Goal: Information Seeking & Learning: Learn about a topic

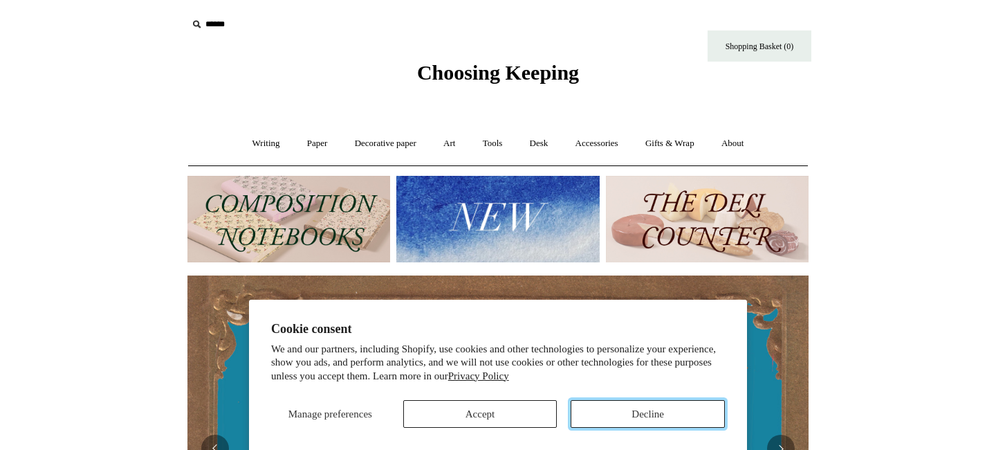
click at [638, 414] on button "Decline" at bounding box center [648, 414] width 154 height 28
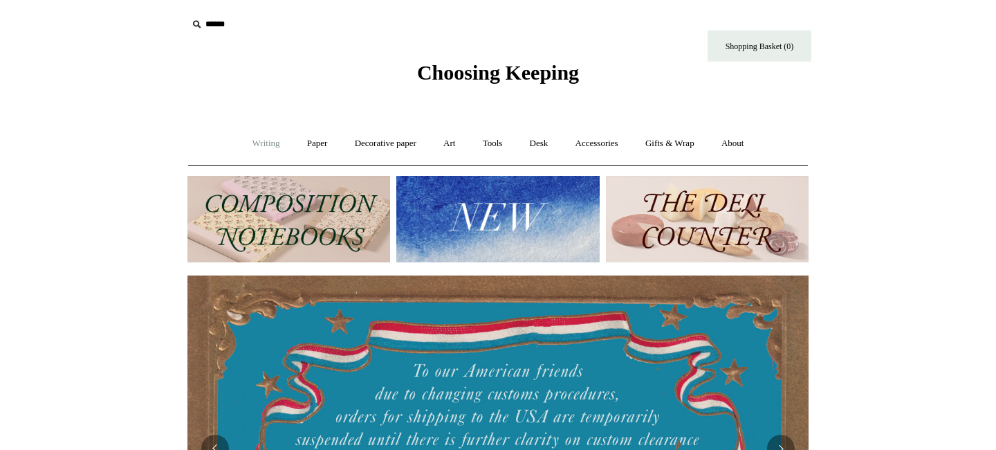
click at [264, 147] on link "Writing +" at bounding box center [266, 143] width 53 height 37
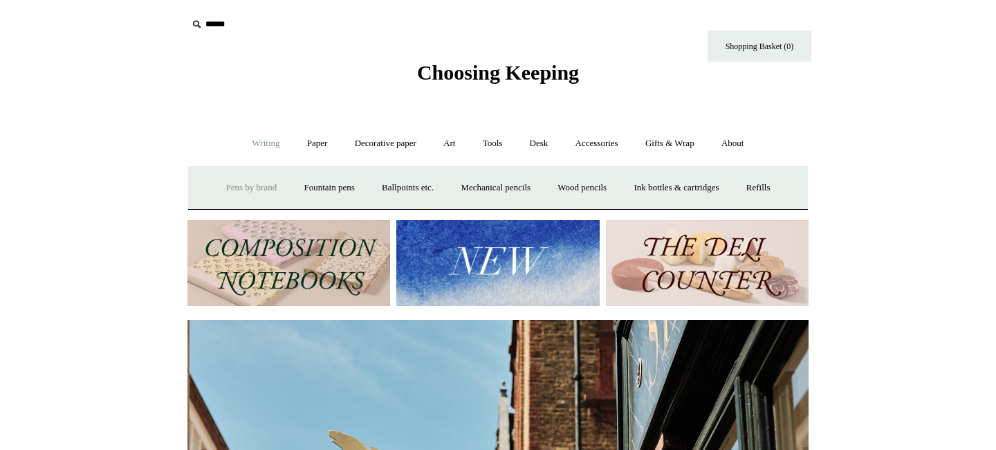
scroll to position [0, 621]
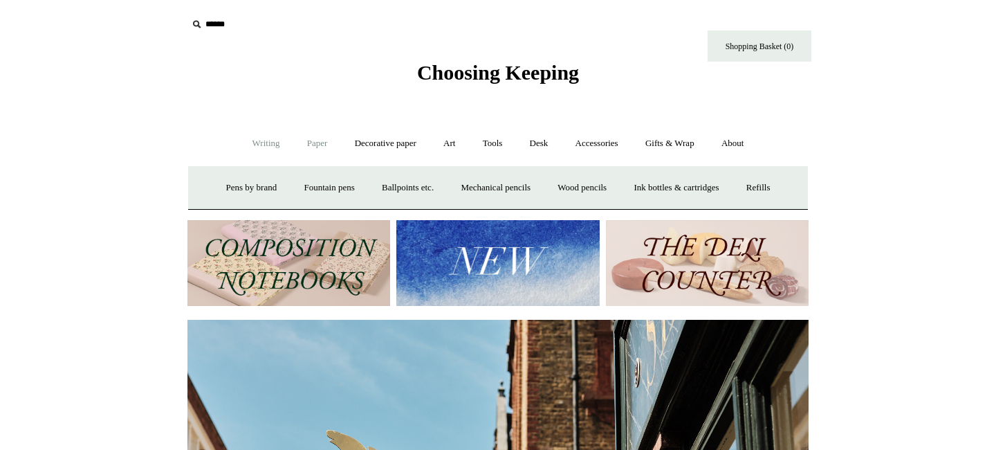
click at [313, 149] on link "Paper +" at bounding box center [318, 143] width 46 height 37
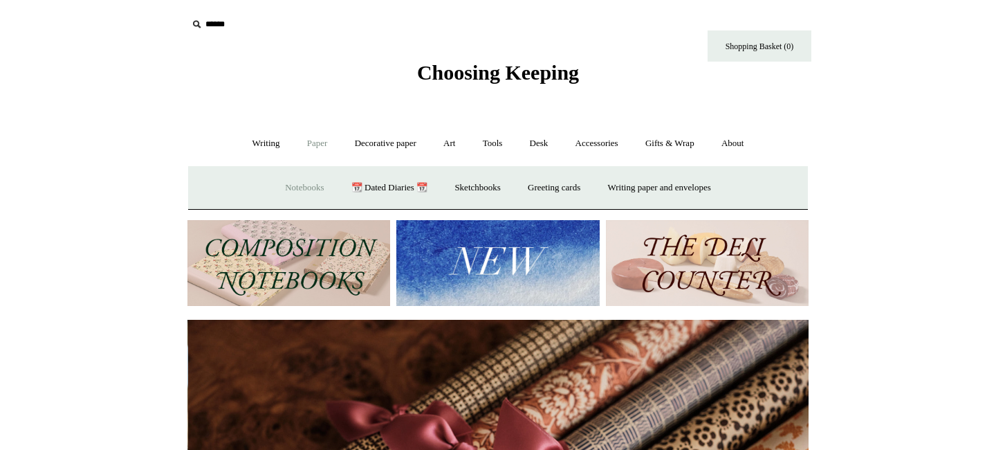
scroll to position [0, 1242]
click at [282, 191] on link "Notebooks +" at bounding box center [305, 187] width 64 height 37
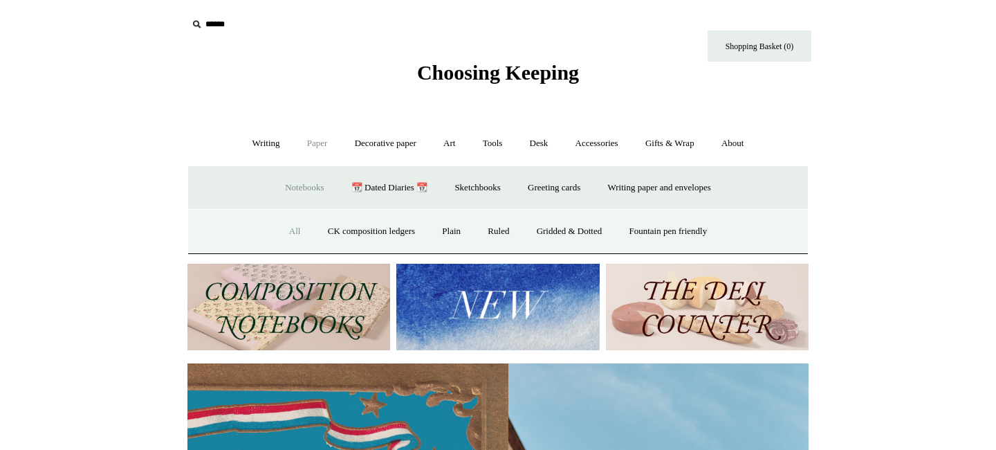
scroll to position [0, 5]
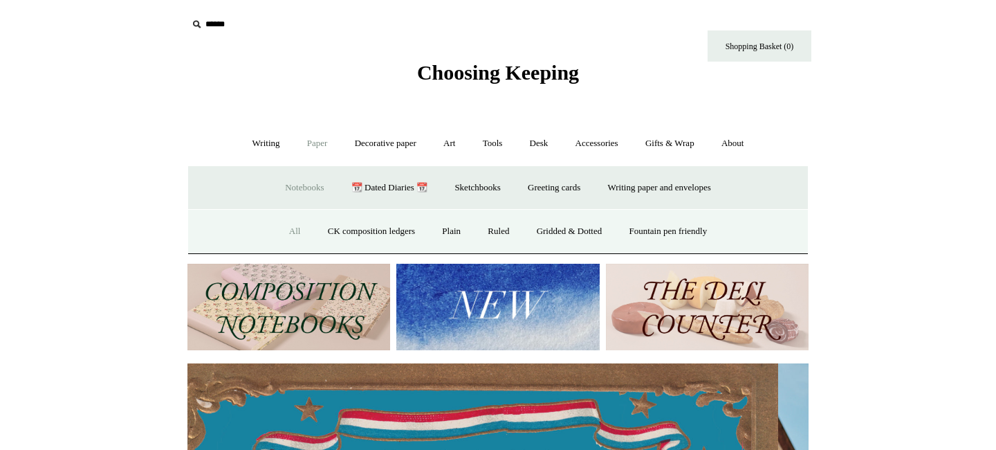
click at [288, 233] on link "All" at bounding box center [295, 231] width 37 height 37
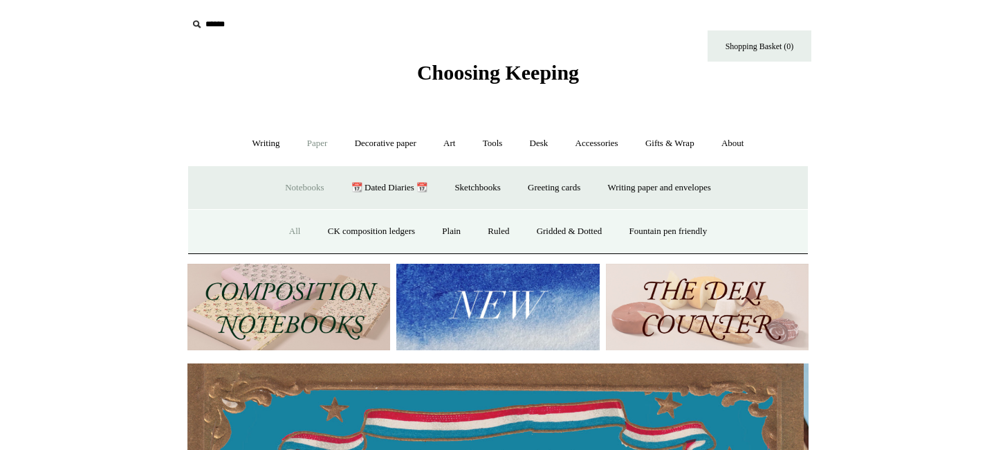
scroll to position [0, 0]
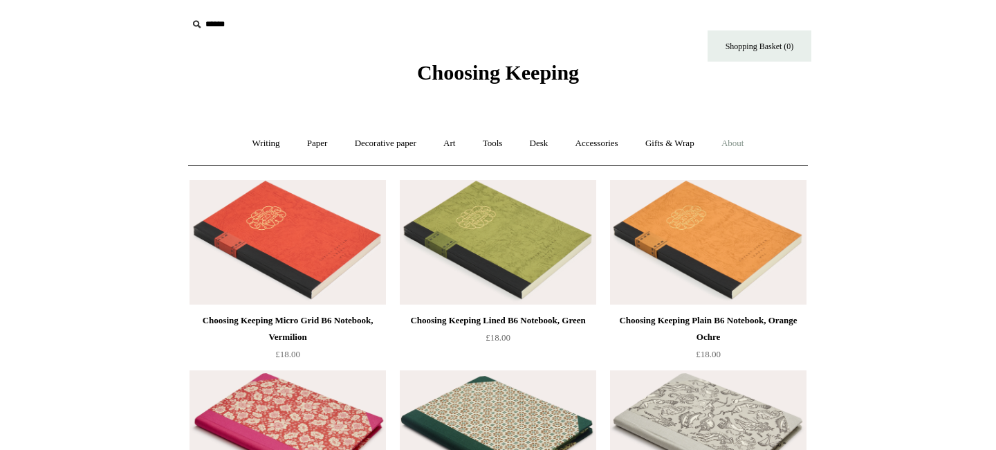
click at [752, 145] on link "About +" at bounding box center [733, 143] width 48 height 37
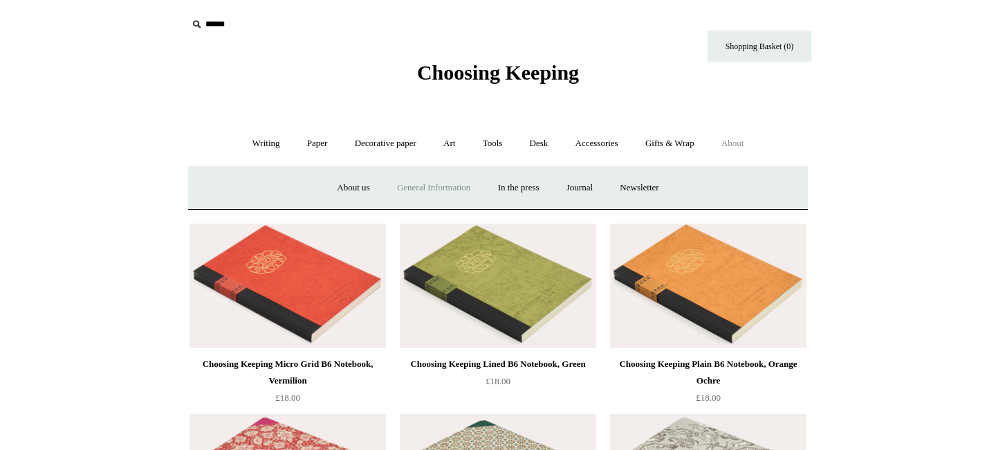
click at [421, 187] on link "General Information" at bounding box center [434, 187] width 98 height 37
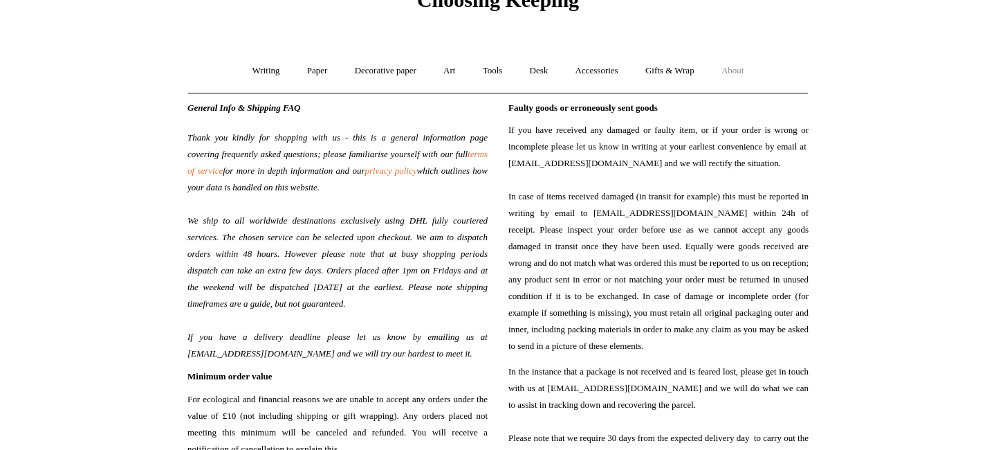
scroll to position [75, 0]
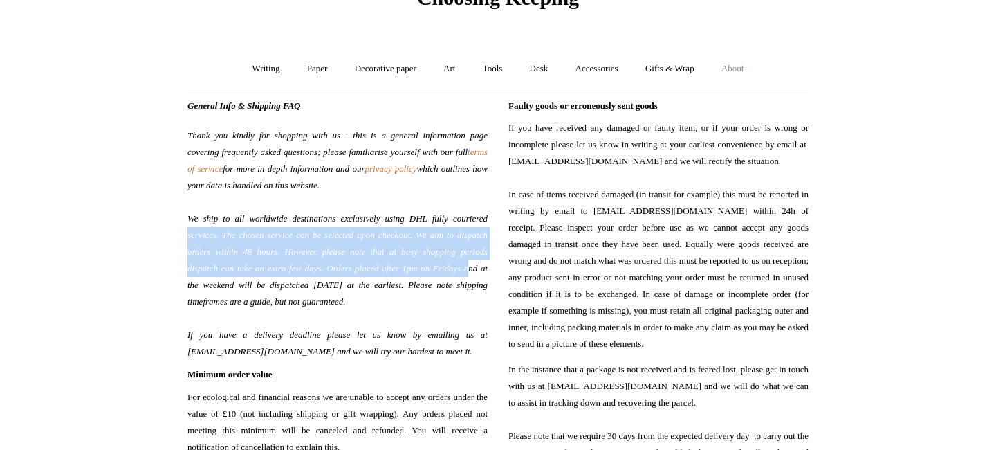
drag, startPoint x: 227, startPoint y: 228, endPoint x: 259, endPoint y: 278, distance: 60.0
click at [259, 278] on span "Thank you kindly for shopping with us - this is a general information page cove…" at bounding box center [337, 235] width 300 height 249
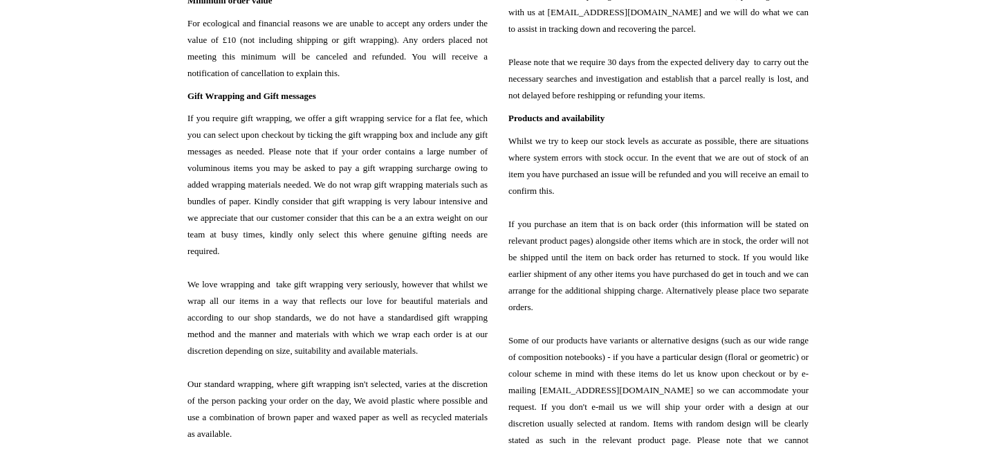
scroll to position [299, 0]
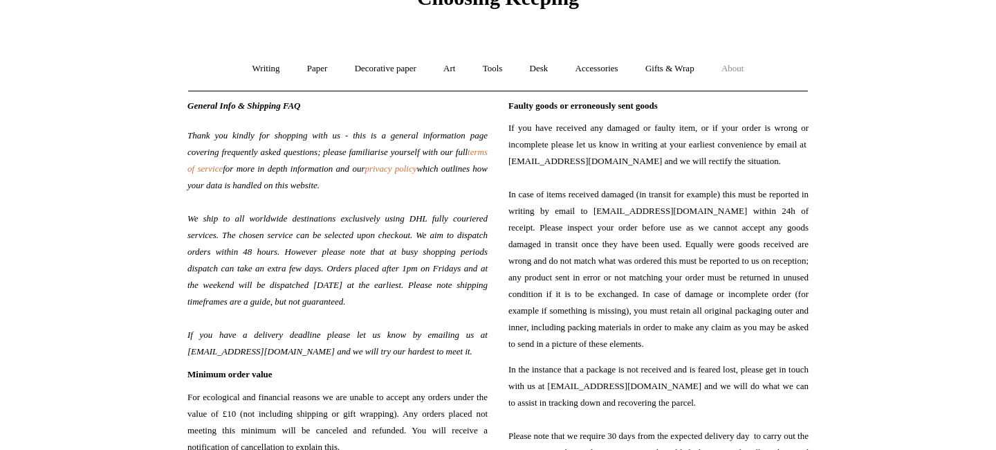
scroll to position [0, 0]
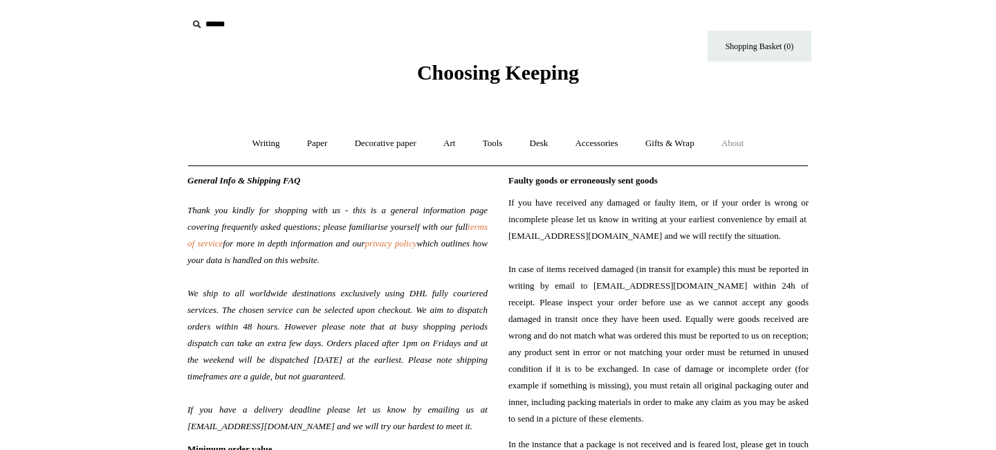
click at [455, 75] on span "Choosing Keeping" at bounding box center [498, 72] width 162 height 23
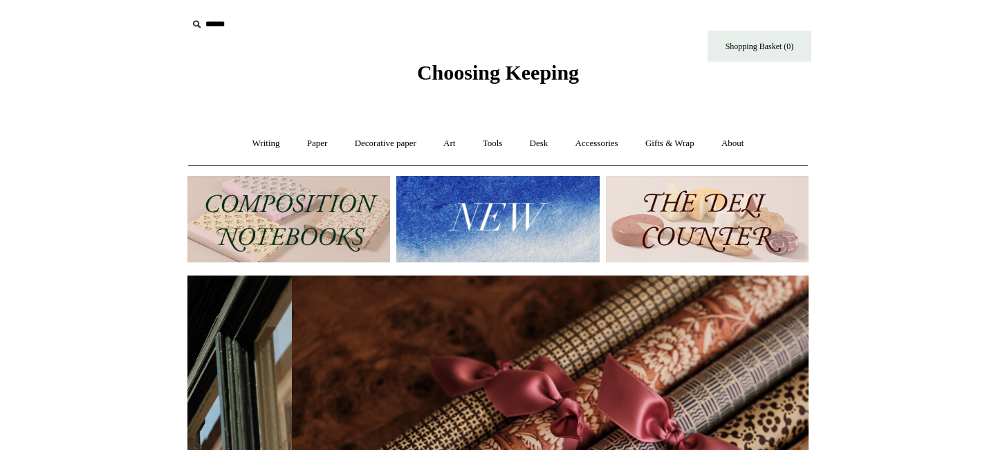
scroll to position [0, 1242]
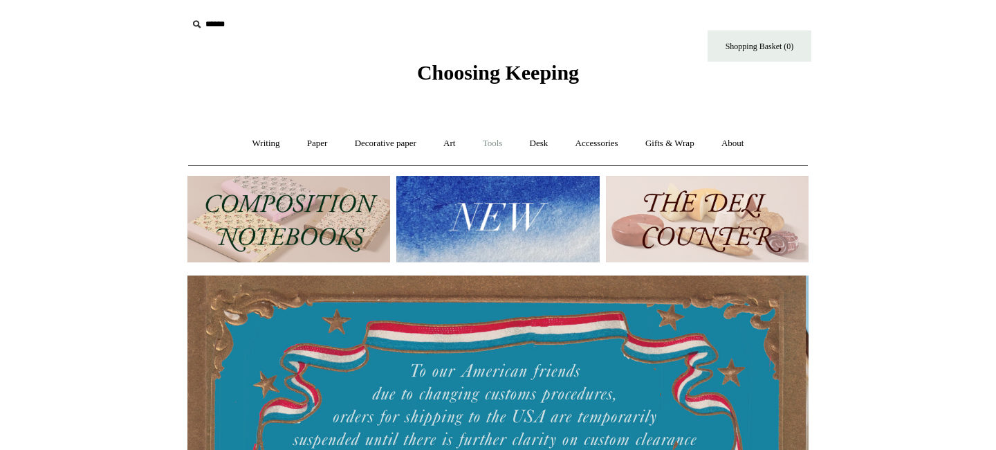
scroll to position [0, 0]
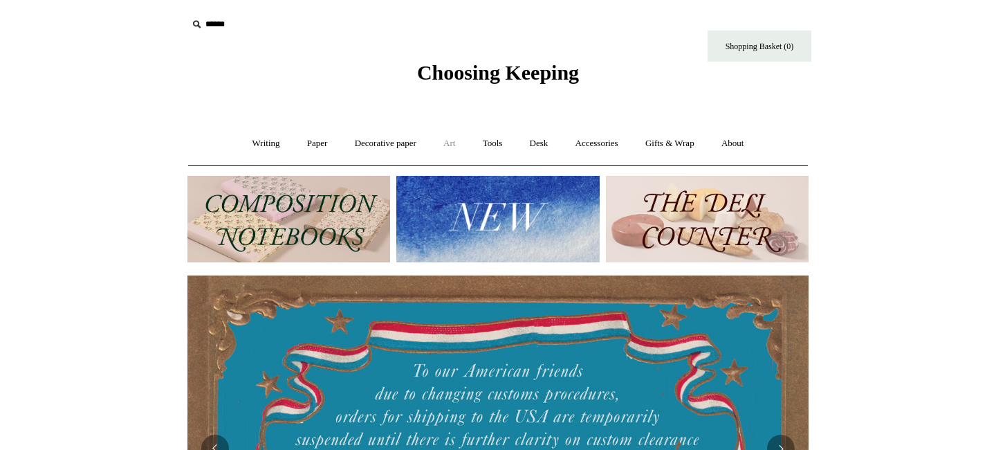
click at [450, 145] on link "Art +" at bounding box center [449, 143] width 37 height 37
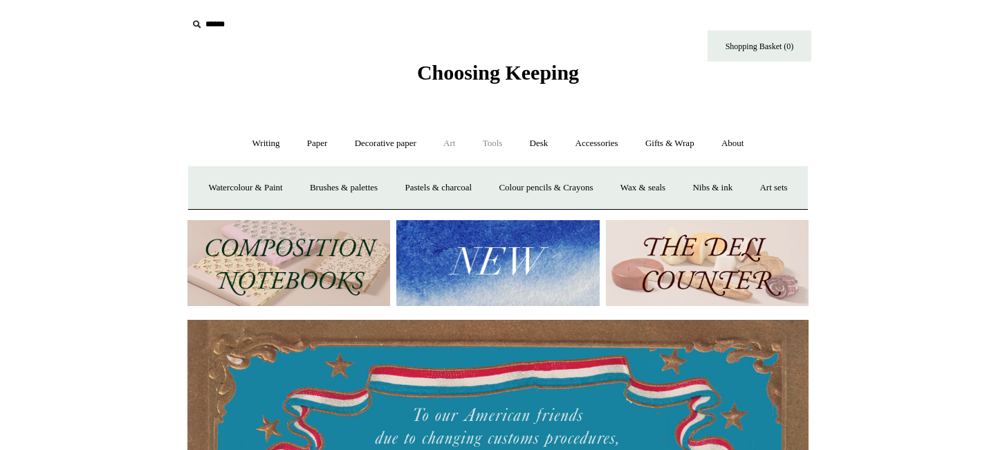
click at [487, 151] on link "Tools +" at bounding box center [492, 143] width 45 height 37
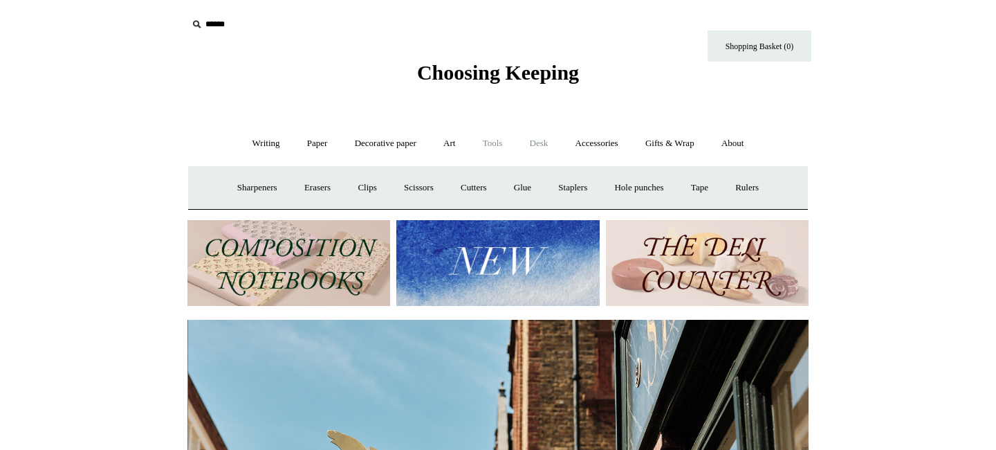
scroll to position [0, 621]
click at [543, 142] on link "Desk +" at bounding box center [539, 143] width 44 height 37
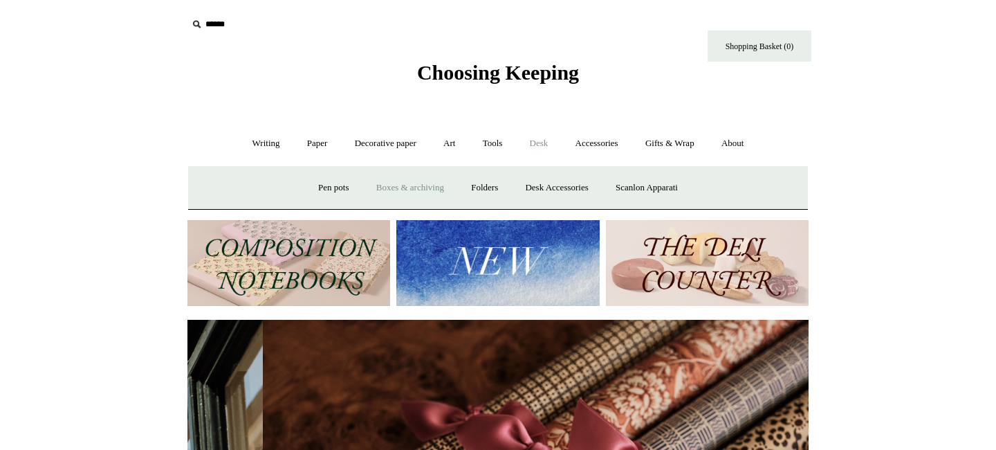
scroll to position [0, 1242]
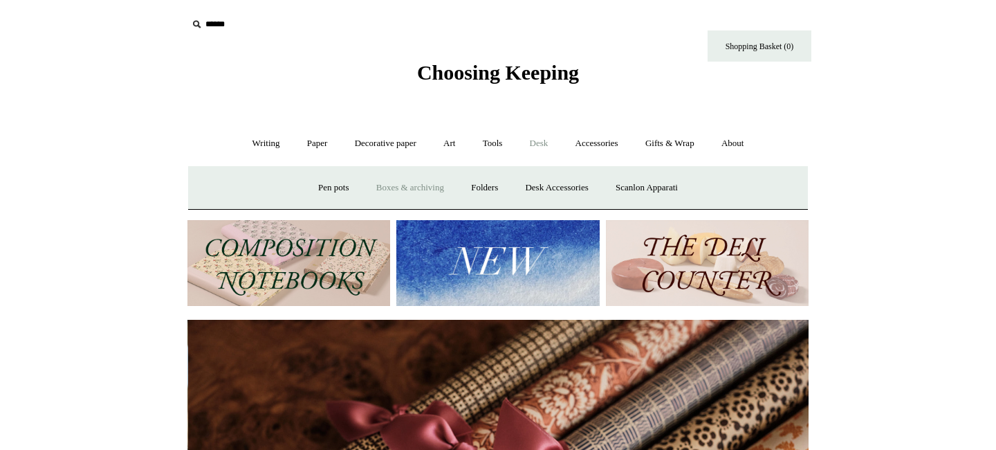
click at [398, 190] on link "Boxes & archiving" at bounding box center [410, 187] width 93 height 37
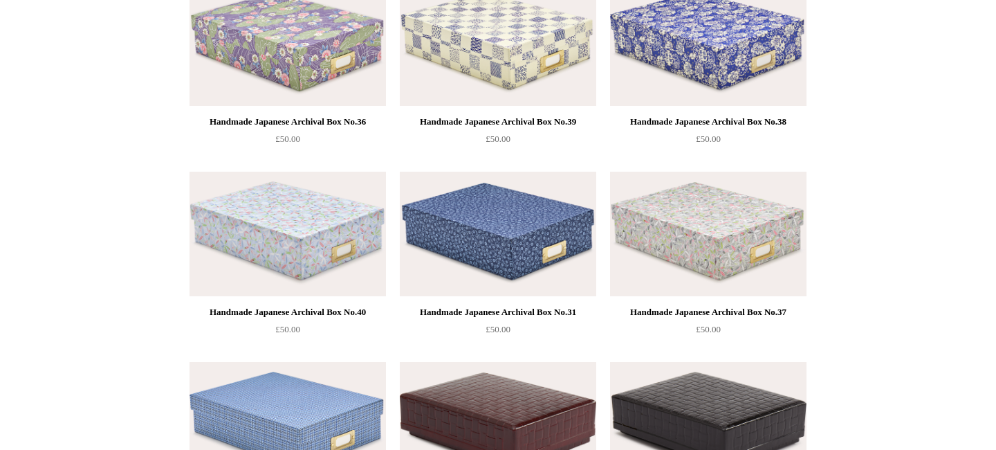
scroll to position [817, 0]
